Goal: Task Accomplishment & Management: Use online tool/utility

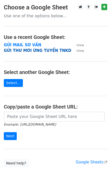
click at [33, 50] on strong "GỬI THƯ MỜI ỨNG TUYỂN TNKD" at bounding box center [37, 50] width 67 height 5
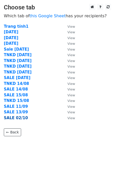
click at [19, 118] on strong "SALE 02/10" at bounding box center [16, 117] width 24 height 5
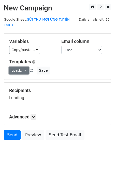
click at [23, 66] on link "Load..." at bounding box center [19, 70] width 20 height 8
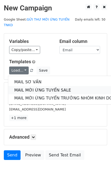
click at [32, 86] on link "MAIL MỜI ỨNG TUYỂN SALE" at bounding box center [67, 90] width 119 height 8
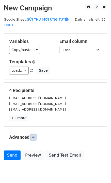
click at [34, 134] on link at bounding box center [33, 137] width 6 height 6
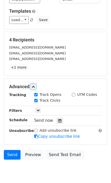
scroll to position [64, 0]
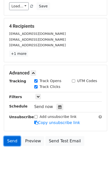
click at [9, 136] on link "Send" at bounding box center [12, 141] width 17 height 10
